Goal: Browse casually

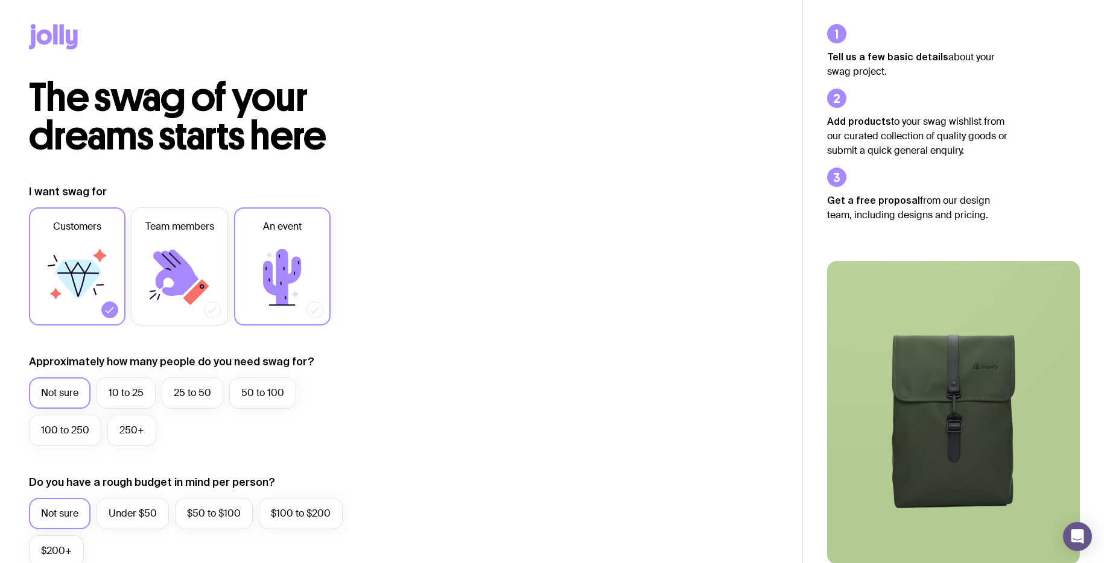
click at [289, 268] on icon at bounding box center [282, 277] width 72 height 72
click at [0, 0] on input "An event" at bounding box center [0, 0] width 0 height 0
click at [213, 262] on icon at bounding box center [180, 277] width 72 height 72
click at [0, 0] on input "Team members" at bounding box center [0, 0] width 0 height 0
click at [37, 37] on icon at bounding box center [45, 37] width 16 height 15
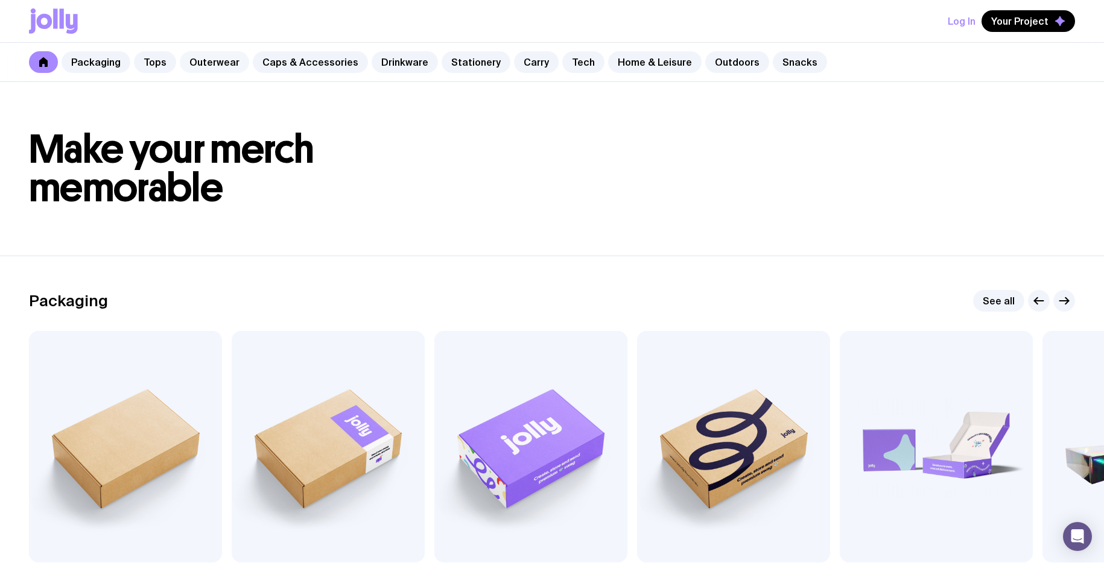
click at [225, 65] on link "Outerwear" at bounding box center [214, 62] width 69 height 22
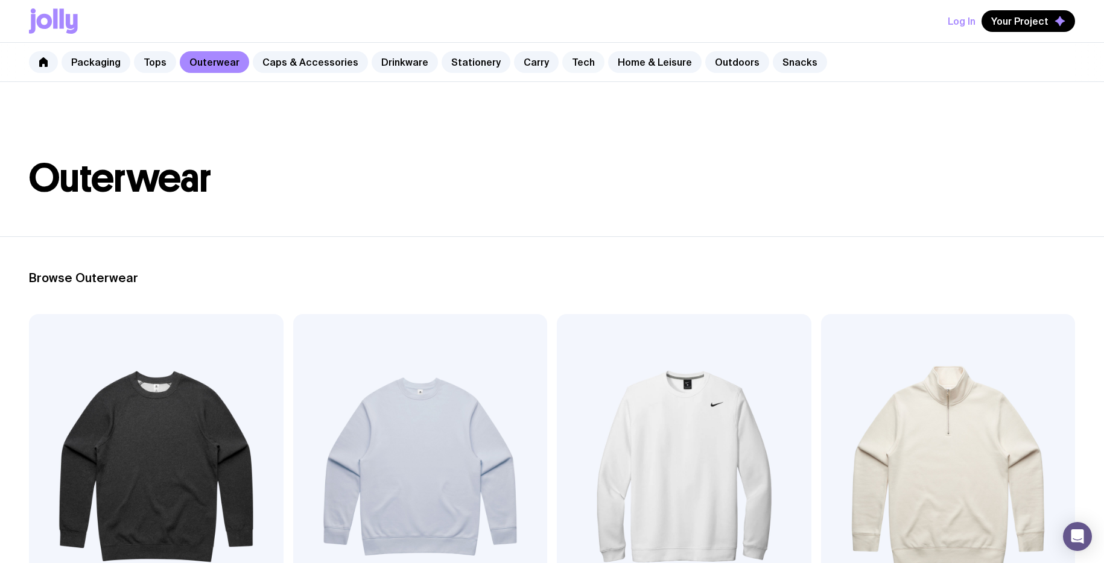
click at [562, 65] on link "Tech" at bounding box center [583, 62] width 42 height 22
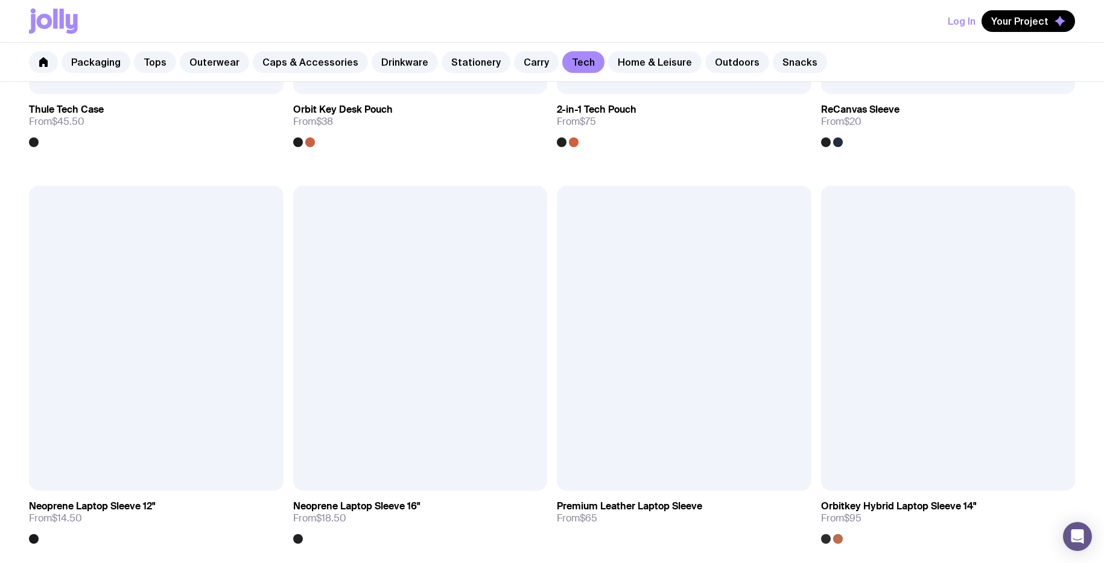
scroll to position [2164, 0]
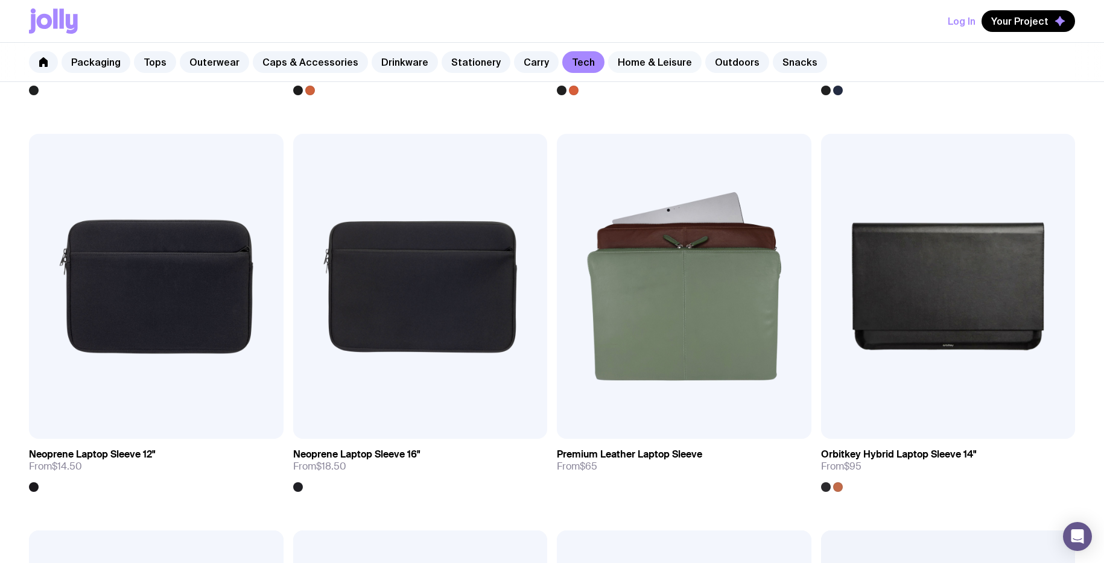
click at [623, 62] on link "Home & Leisure" at bounding box center [654, 62] width 93 height 22
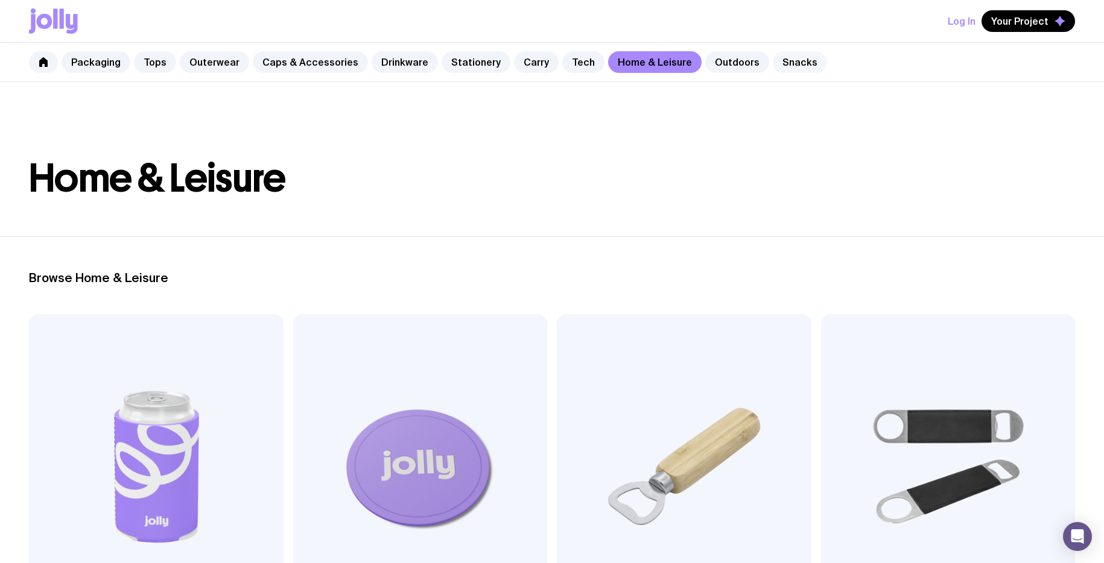
click at [786, 65] on link "Snacks" at bounding box center [800, 62] width 54 height 22
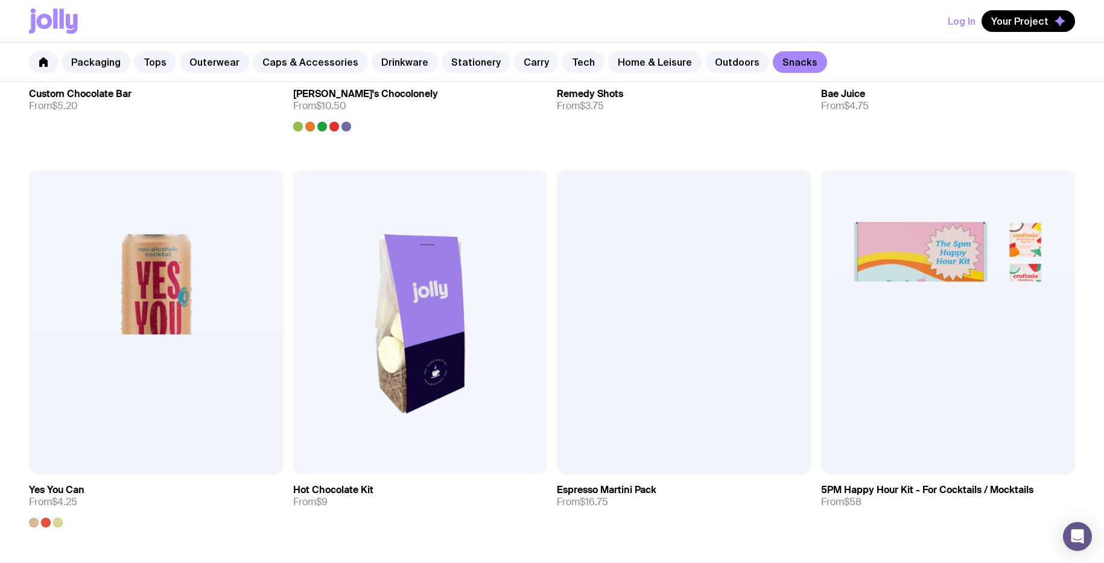
scroll to position [1107, 0]
